Goal: Task Accomplishment & Management: Use online tool/utility

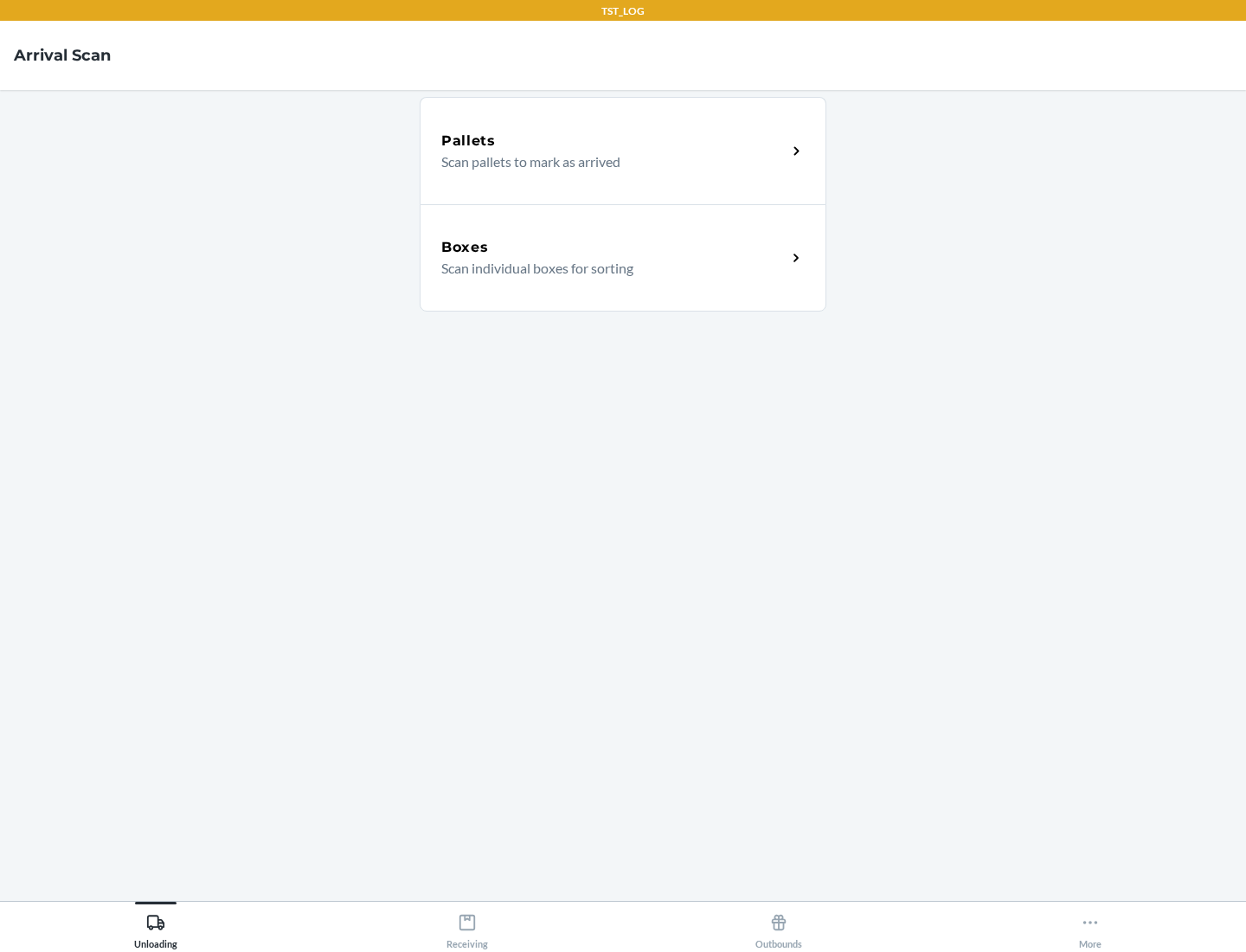
click at [614, 248] on div "Boxes" at bounding box center [614, 247] width 345 height 21
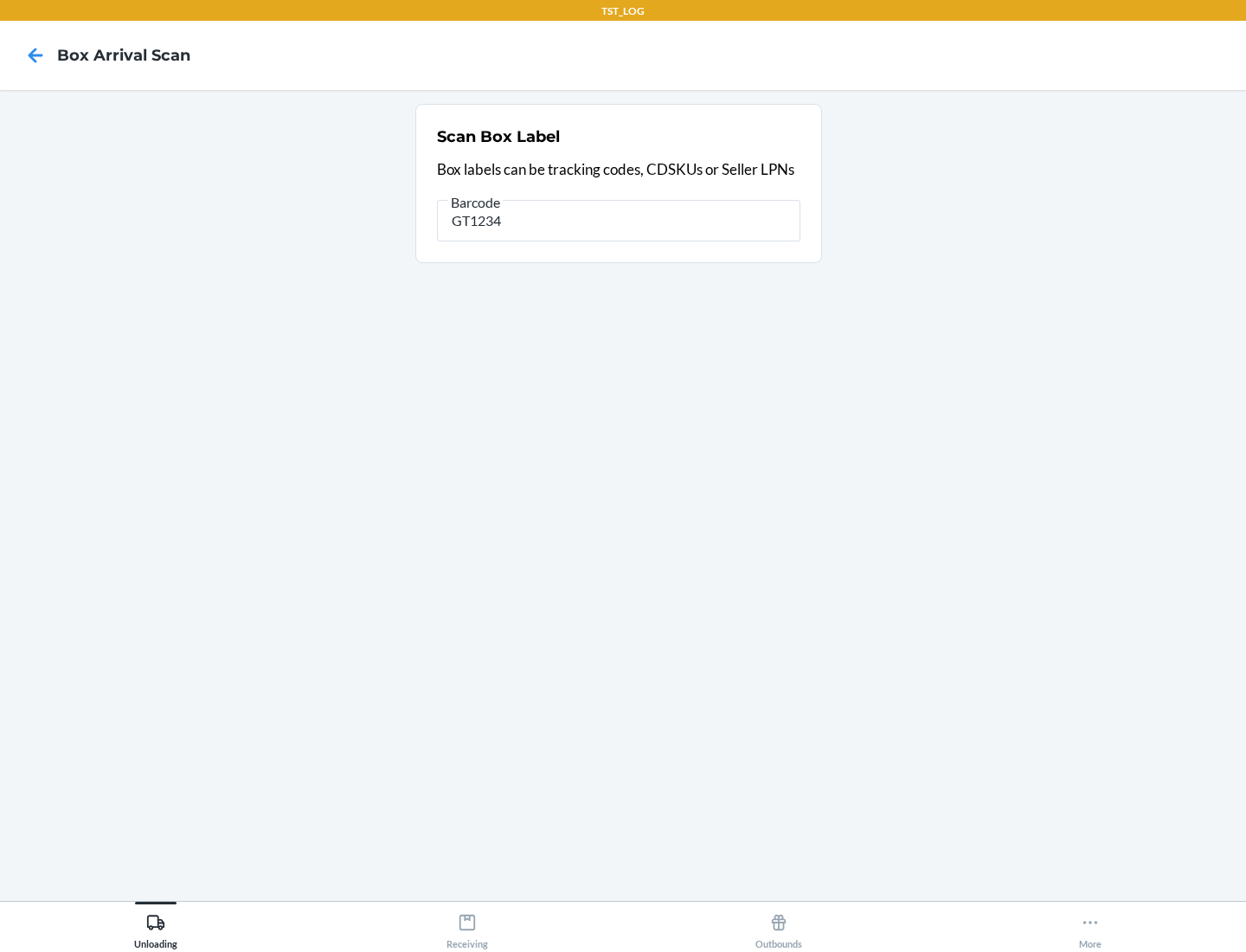
type input "GT1234"
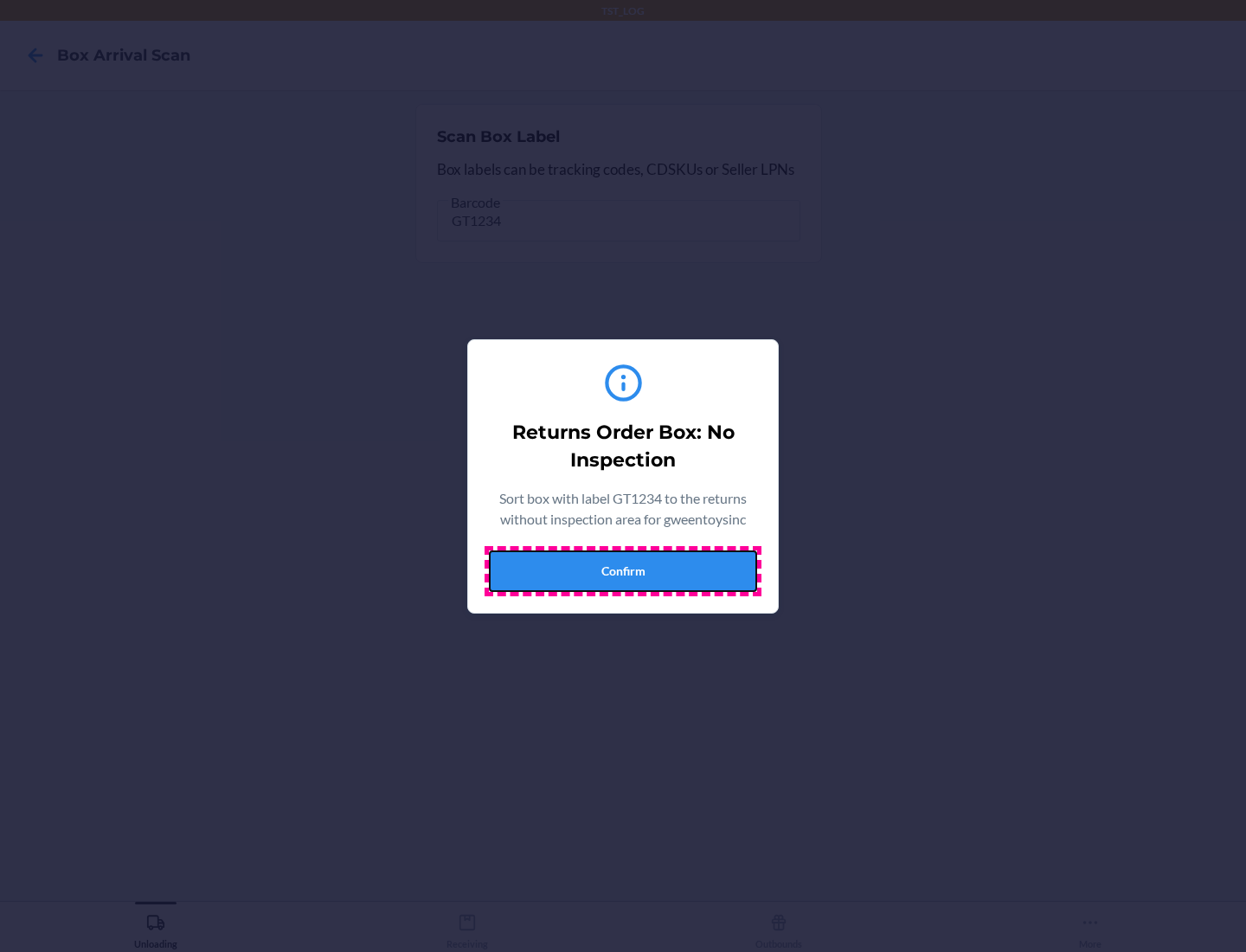
click at [623, 571] on button "Confirm" at bounding box center [623, 572] width 268 height 41
